Goal: Task Accomplishment & Management: Understand process/instructions

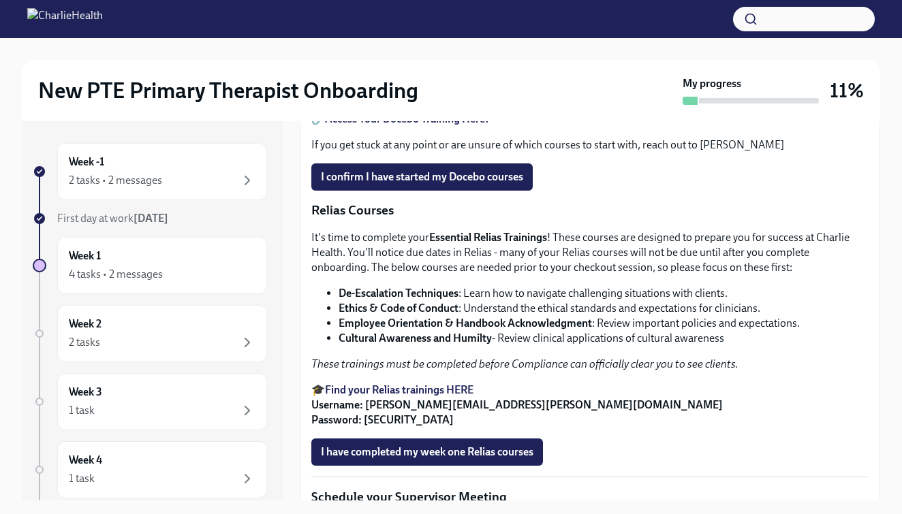
scroll to position [766, 0]
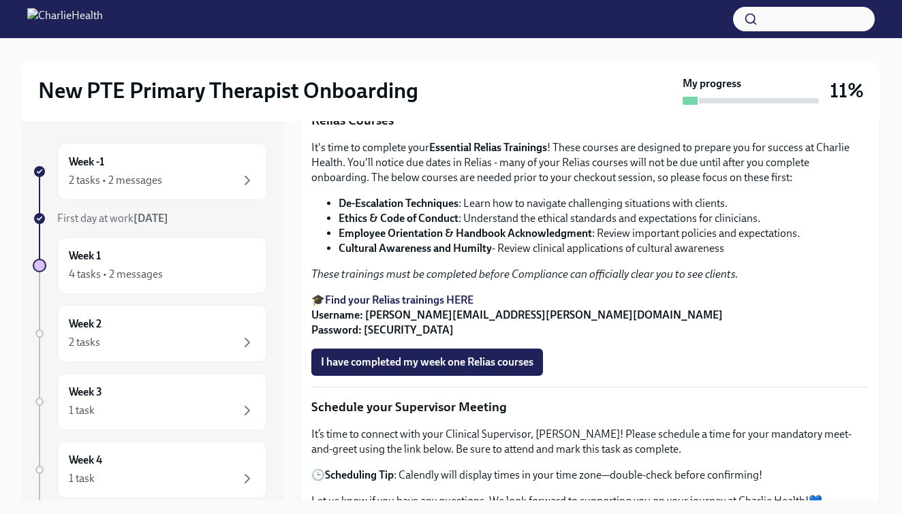
click at [488, 94] on span "I confirm I have started my Docebo courses" at bounding box center [422, 87] width 202 height 14
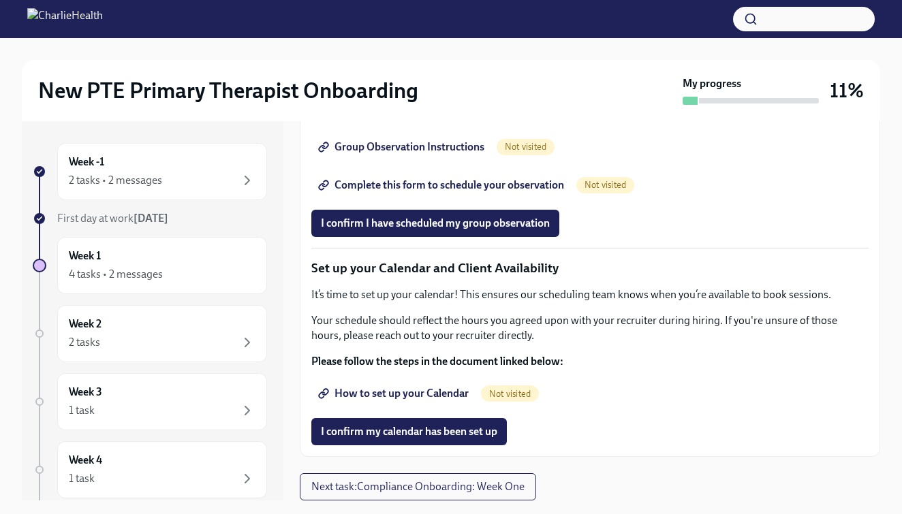
scroll to position [1941, 0]
click at [406, 390] on span "How to set up your Calendar" at bounding box center [395, 394] width 148 height 14
click at [400, 431] on span "I confirm my calendar has been set up" at bounding box center [409, 432] width 176 height 14
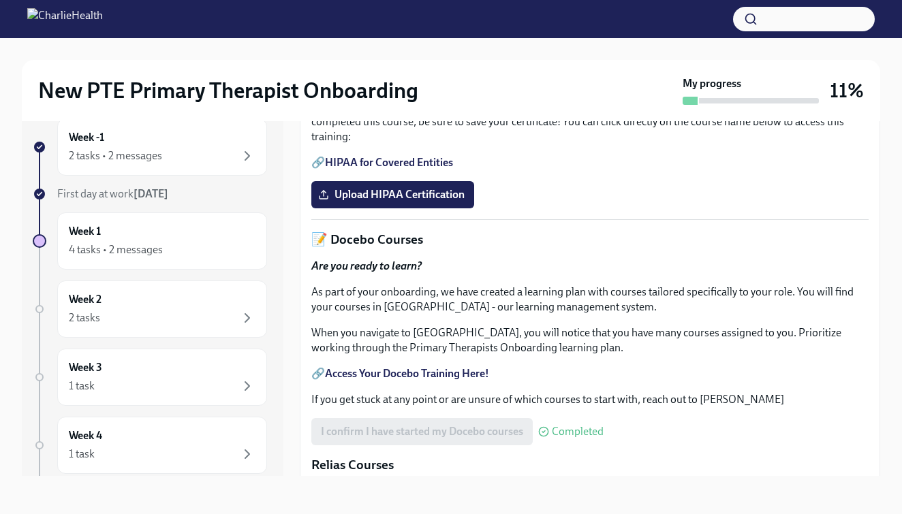
scroll to position [439, 0]
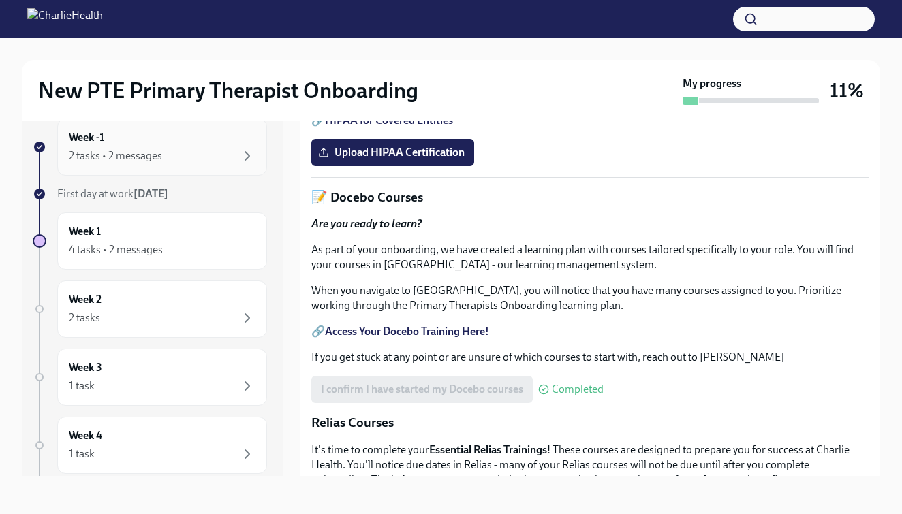
click at [236, 155] on div "2 tasks • 2 messages" at bounding box center [162, 156] width 187 height 16
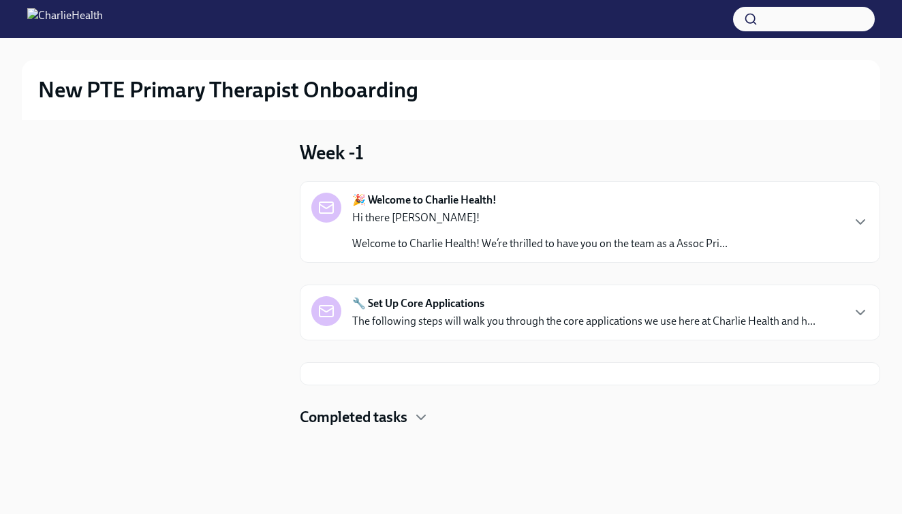
scroll to position [1, 0]
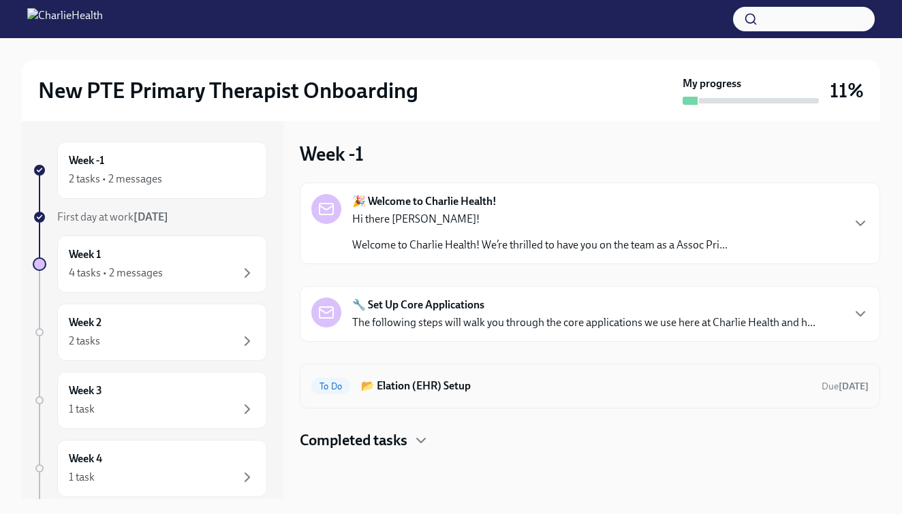
click at [479, 388] on h6 "📂 Elation (EHR) Setup" at bounding box center [586, 386] width 450 height 15
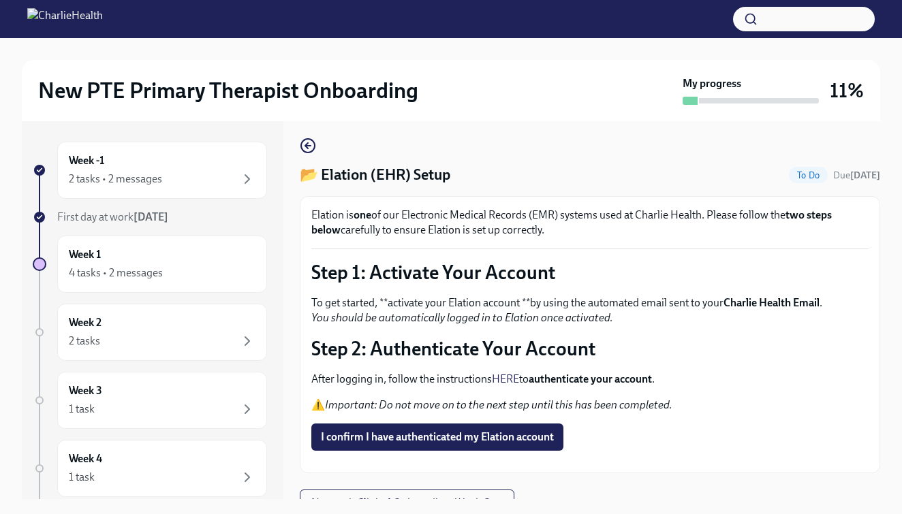
scroll to position [5, 0]
click at [587, 377] on strong "authenticate your account" at bounding box center [590, 378] width 123 height 13
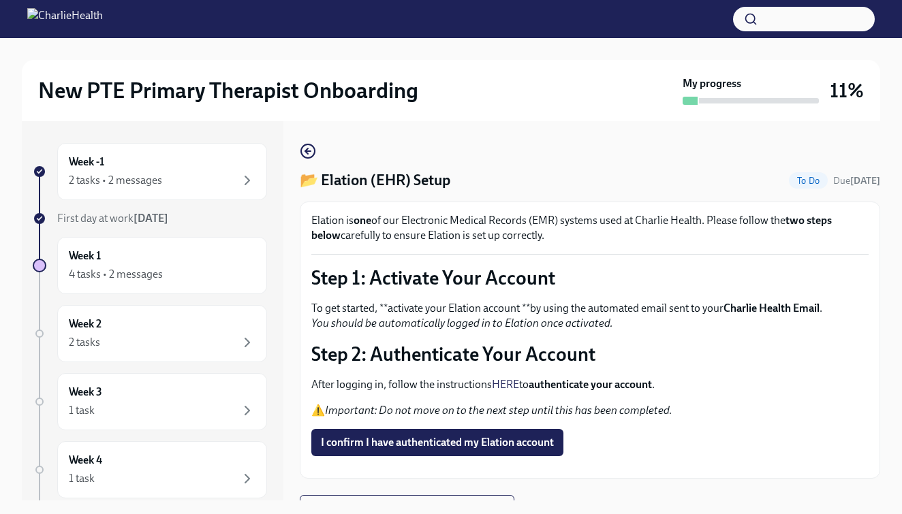
scroll to position [0, 0]
click at [511, 386] on link "HERE" at bounding box center [505, 384] width 27 height 13
click at [413, 432] on button "I confirm I have authenticated my Elation account" at bounding box center [437, 442] width 252 height 27
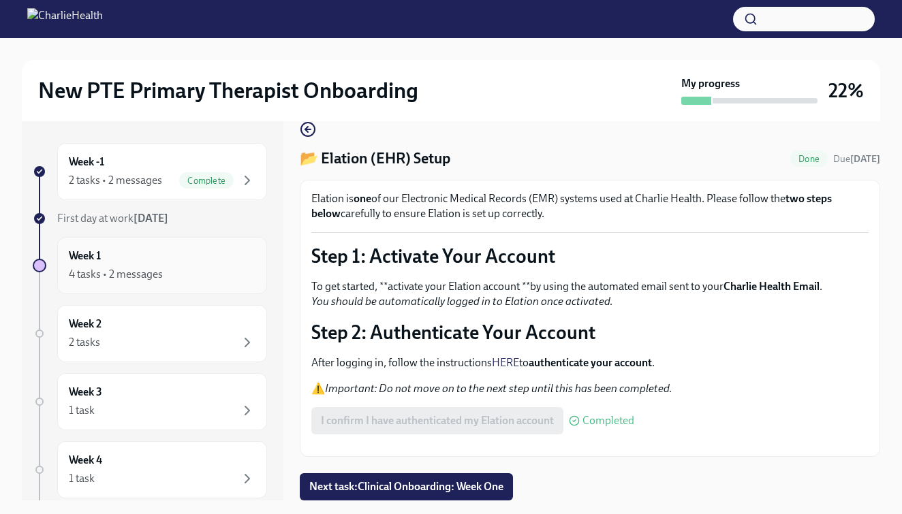
click at [187, 280] on div "4 tasks • 2 messages" at bounding box center [162, 274] width 187 height 16
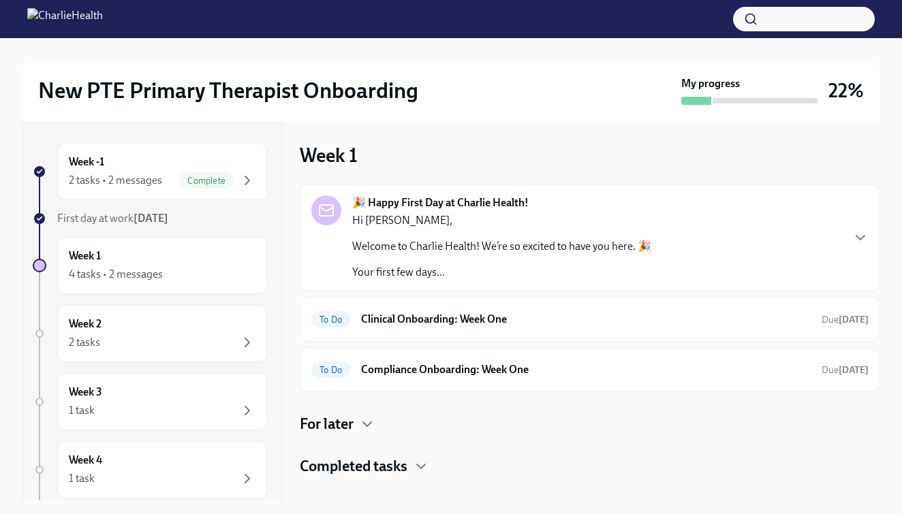
click at [478, 262] on div "Hi [PERSON_NAME], Welcome to Charlie Health! We’re so excited to have you here.…" at bounding box center [501, 246] width 299 height 67
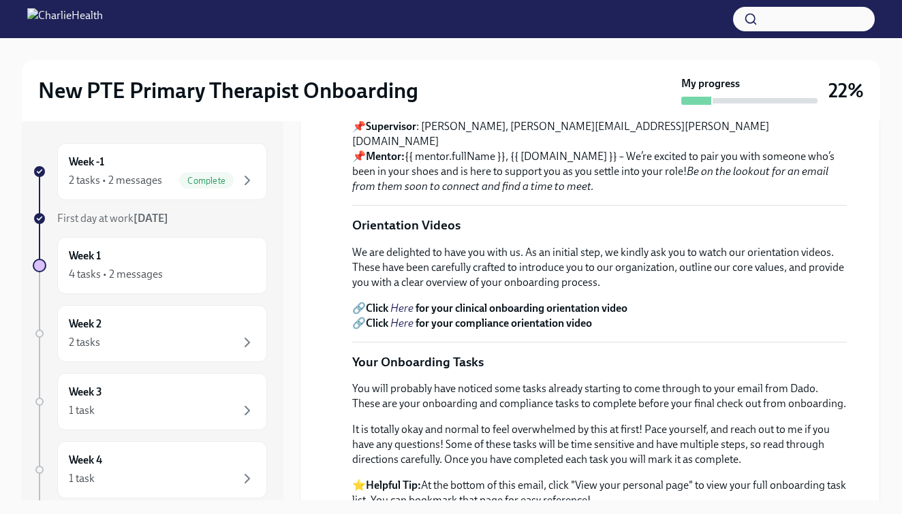
scroll to position [537, 0]
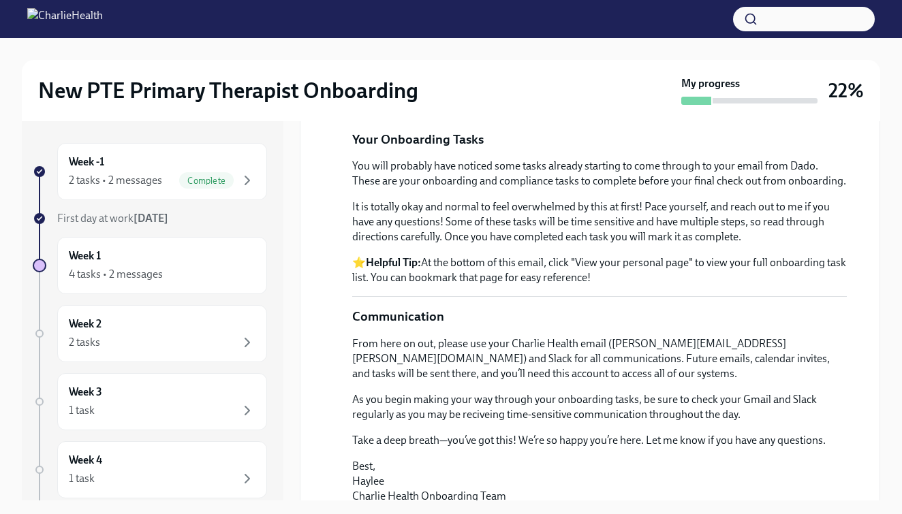
click at [467, 92] on strong "for your clinical onboarding orientation video" at bounding box center [522, 85] width 212 height 13
click at [409, 92] on em "Here" at bounding box center [401, 85] width 23 height 13
click at [407, 107] on em "Here" at bounding box center [401, 100] width 23 height 13
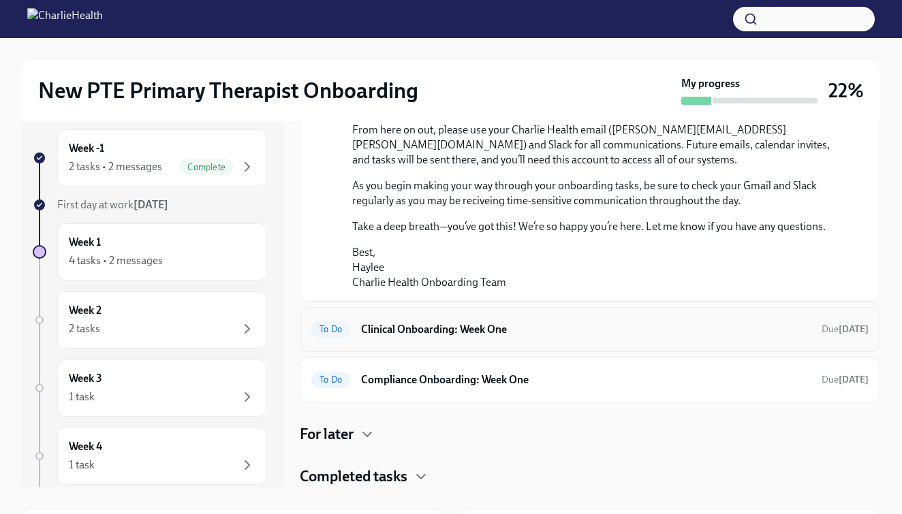
scroll to position [915, 0]
click at [462, 324] on h6 "Clinical Onboarding: Week One" at bounding box center [586, 329] width 450 height 15
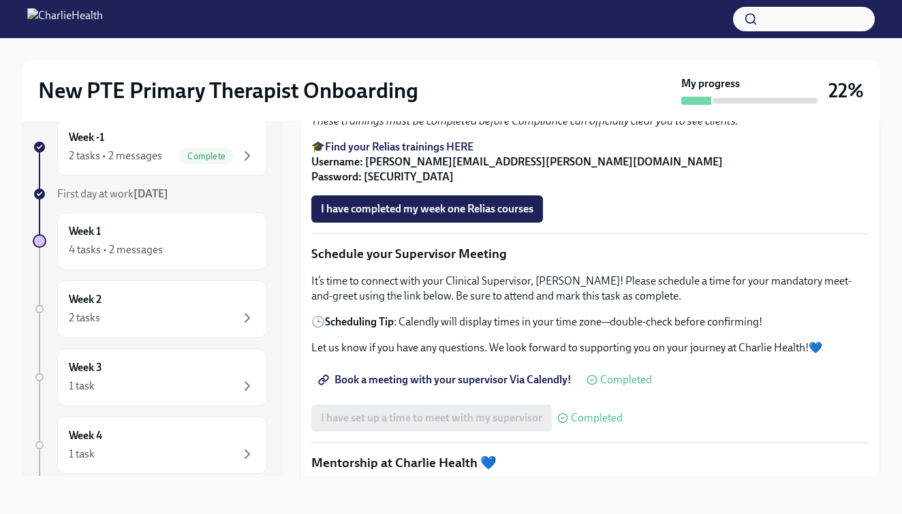
scroll to position [890, 0]
